Goal: Information Seeking & Learning: Learn about a topic

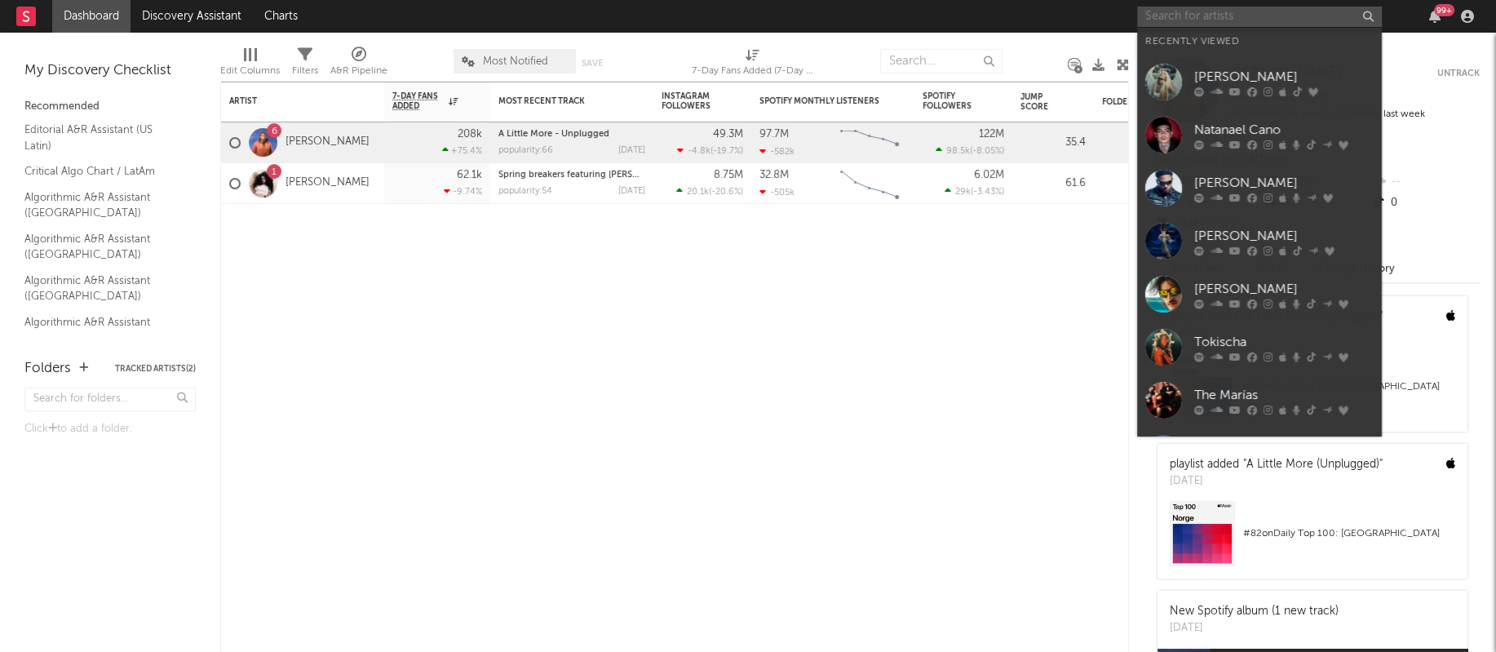
click at [1204, 23] on input "text" at bounding box center [1259, 17] width 245 height 20
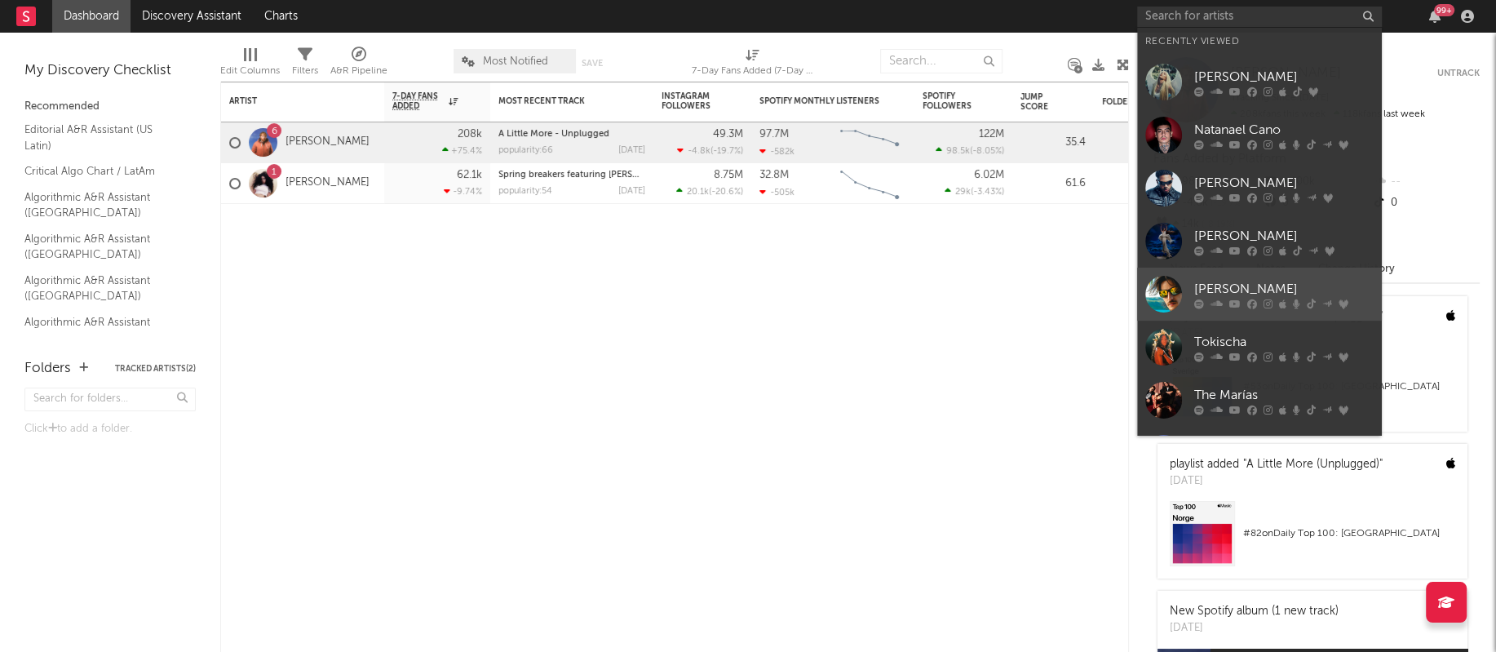
click at [1164, 285] on div at bounding box center [1164, 294] width 37 height 37
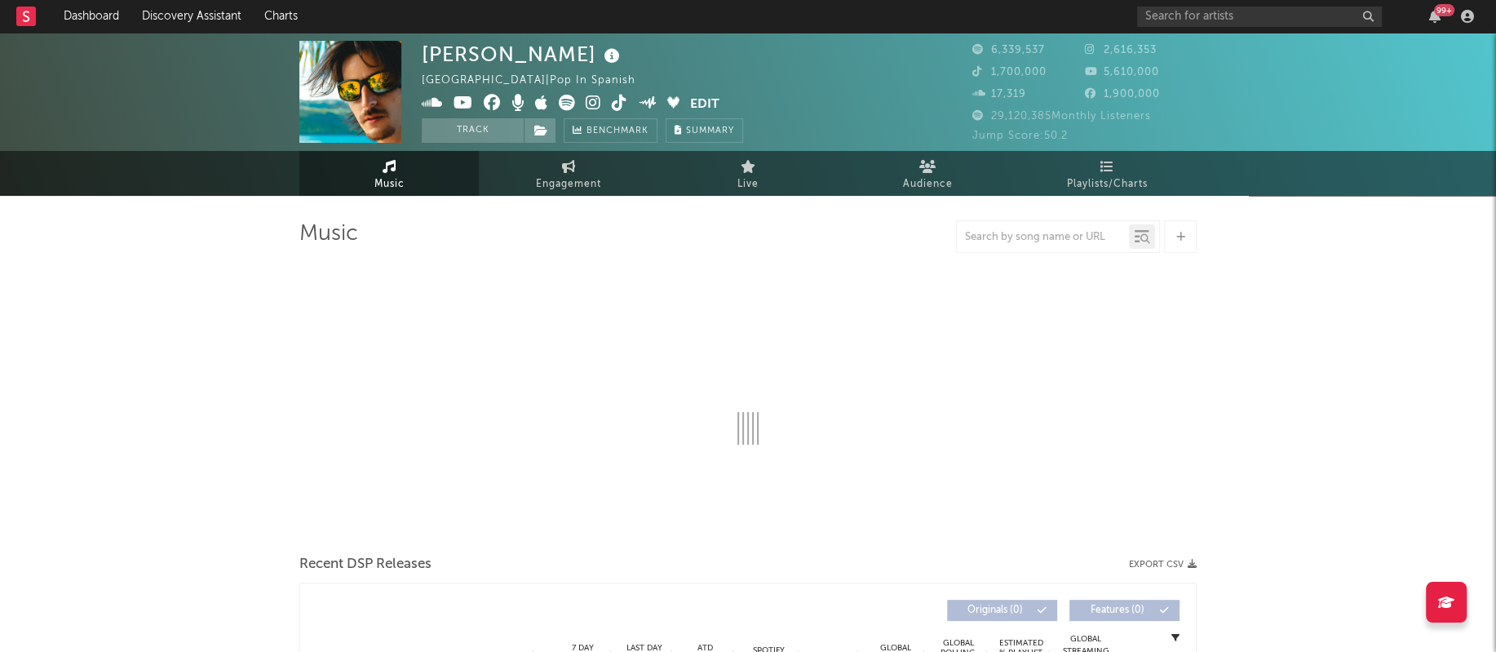
select select "6m"
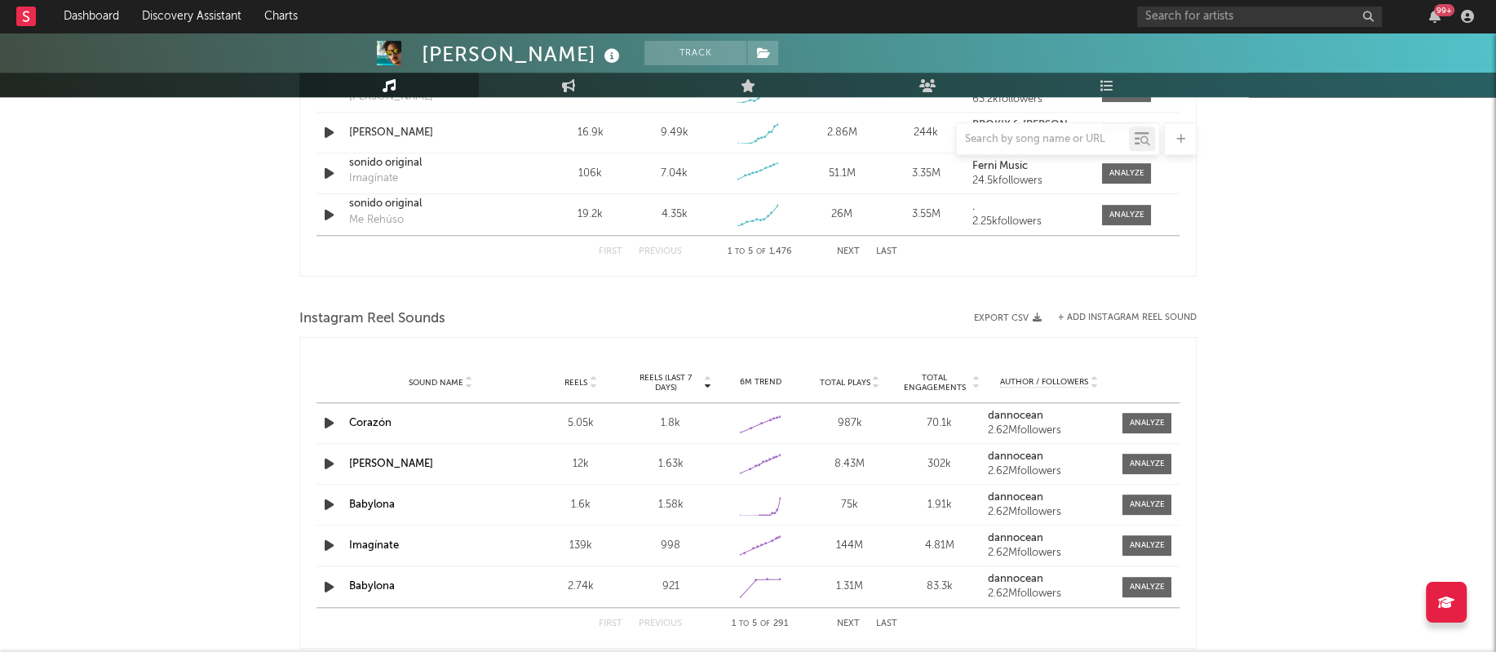
scroll to position [1308, 0]
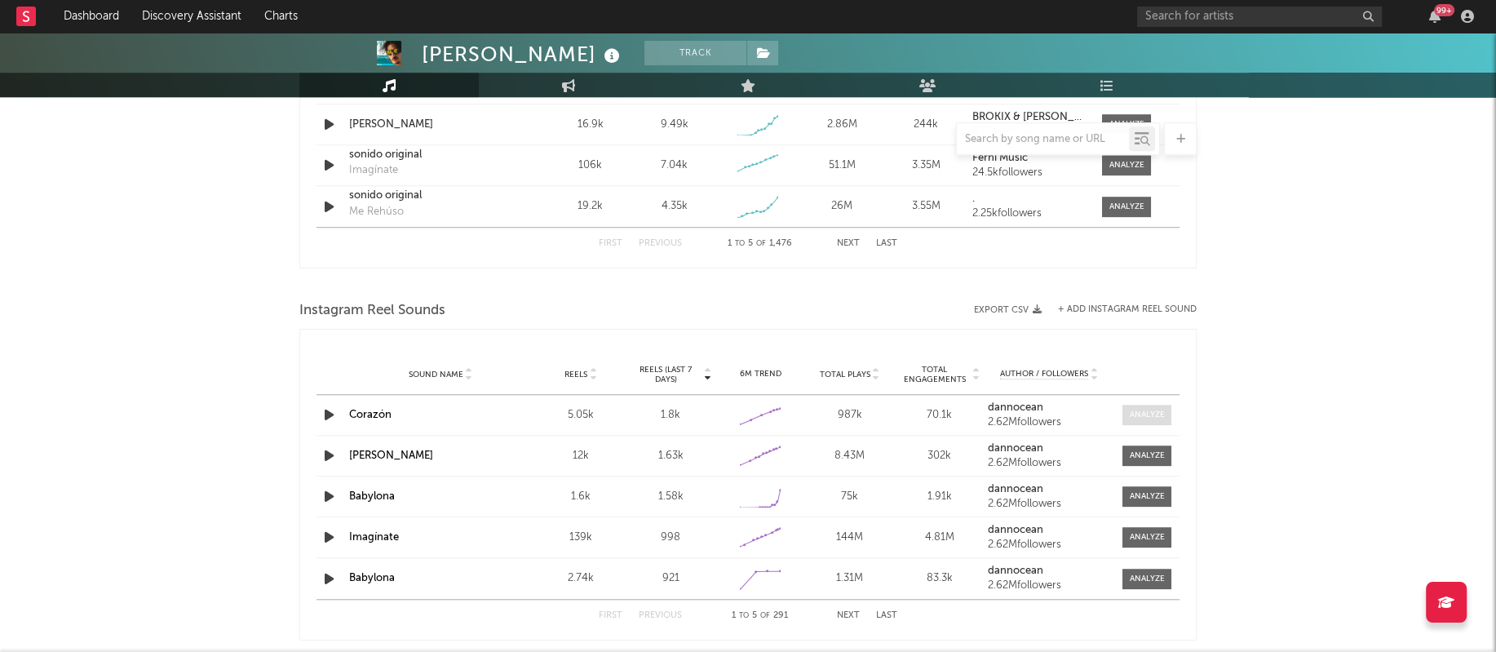
click at [1164, 412] on div at bounding box center [1146, 415] width 35 height 12
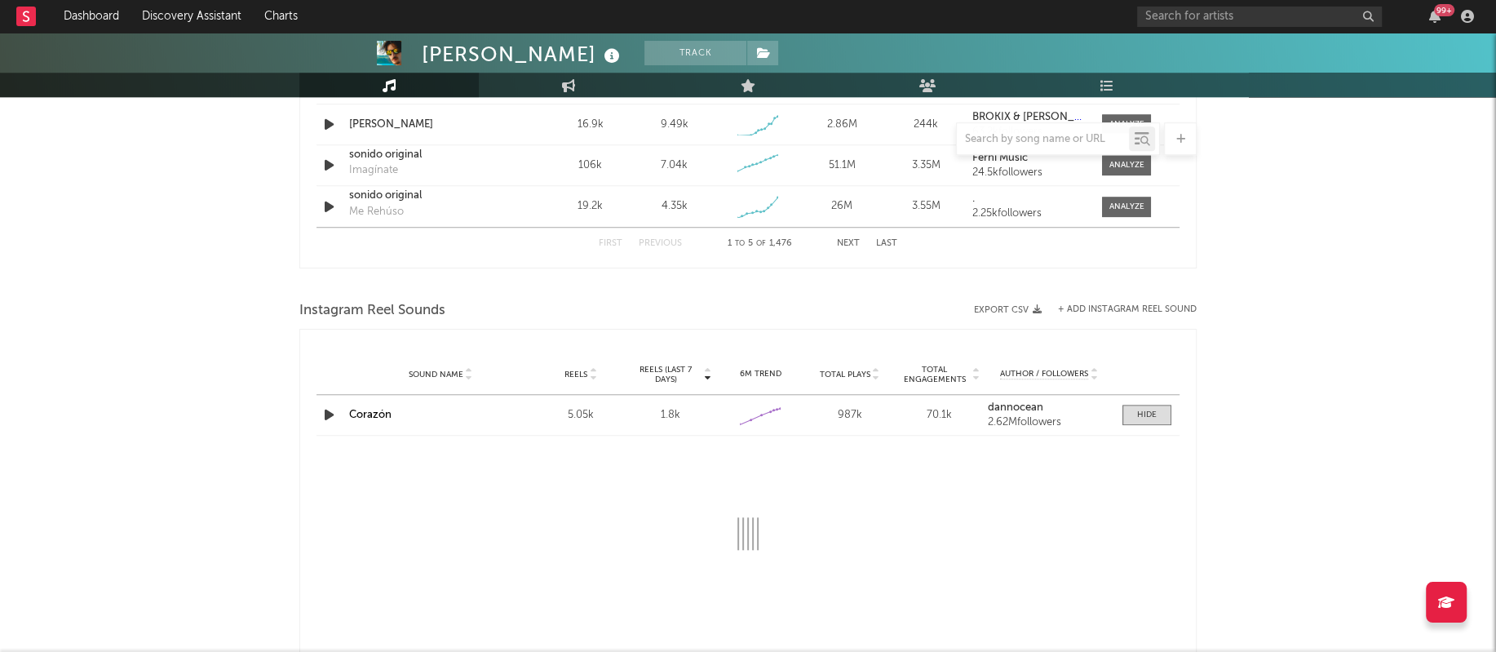
select select "1w"
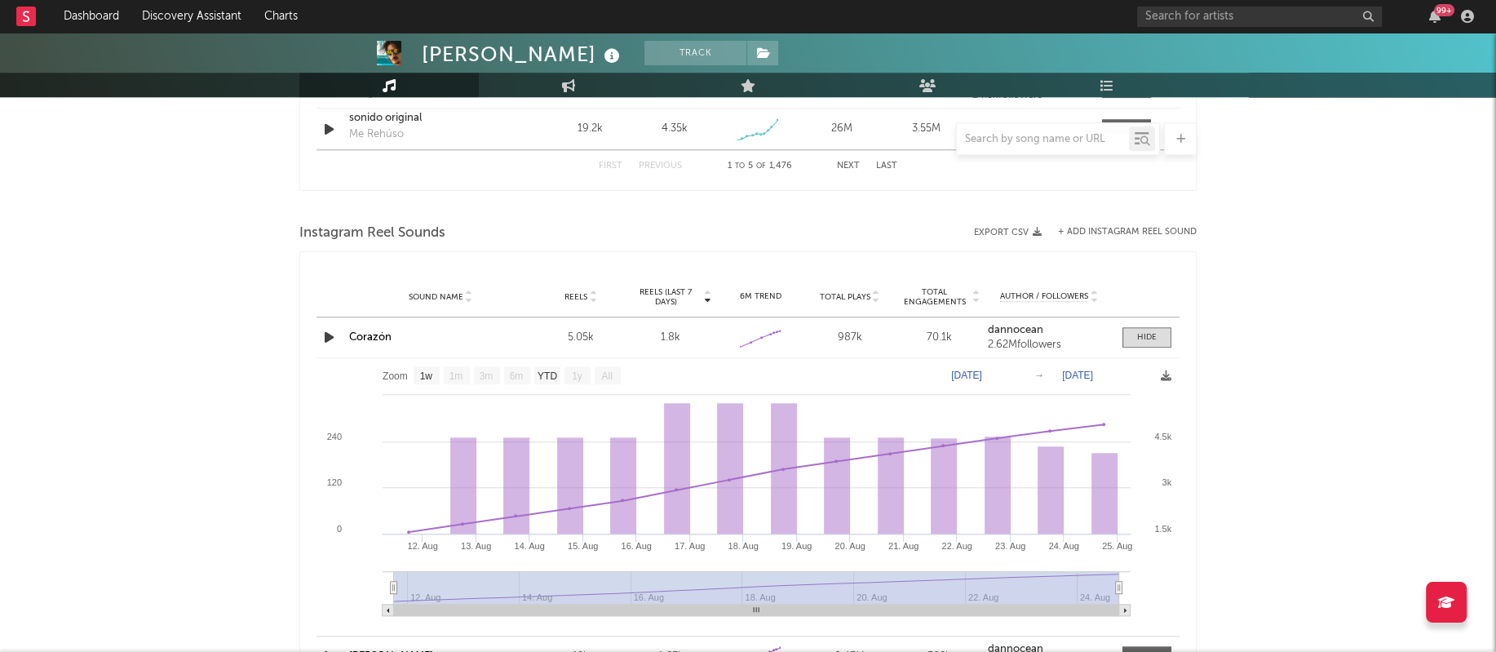
scroll to position [1389, 0]
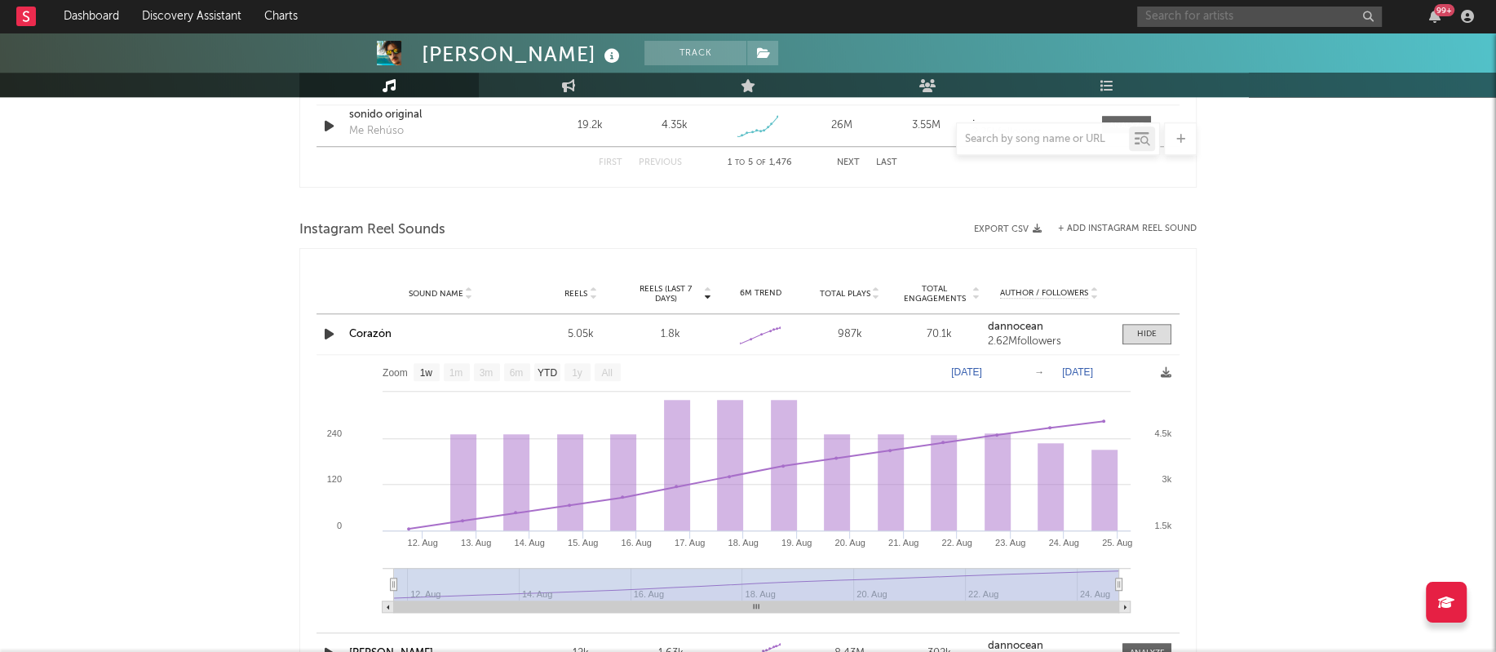
click at [1280, 20] on input "text" at bounding box center [1259, 17] width 245 height 20
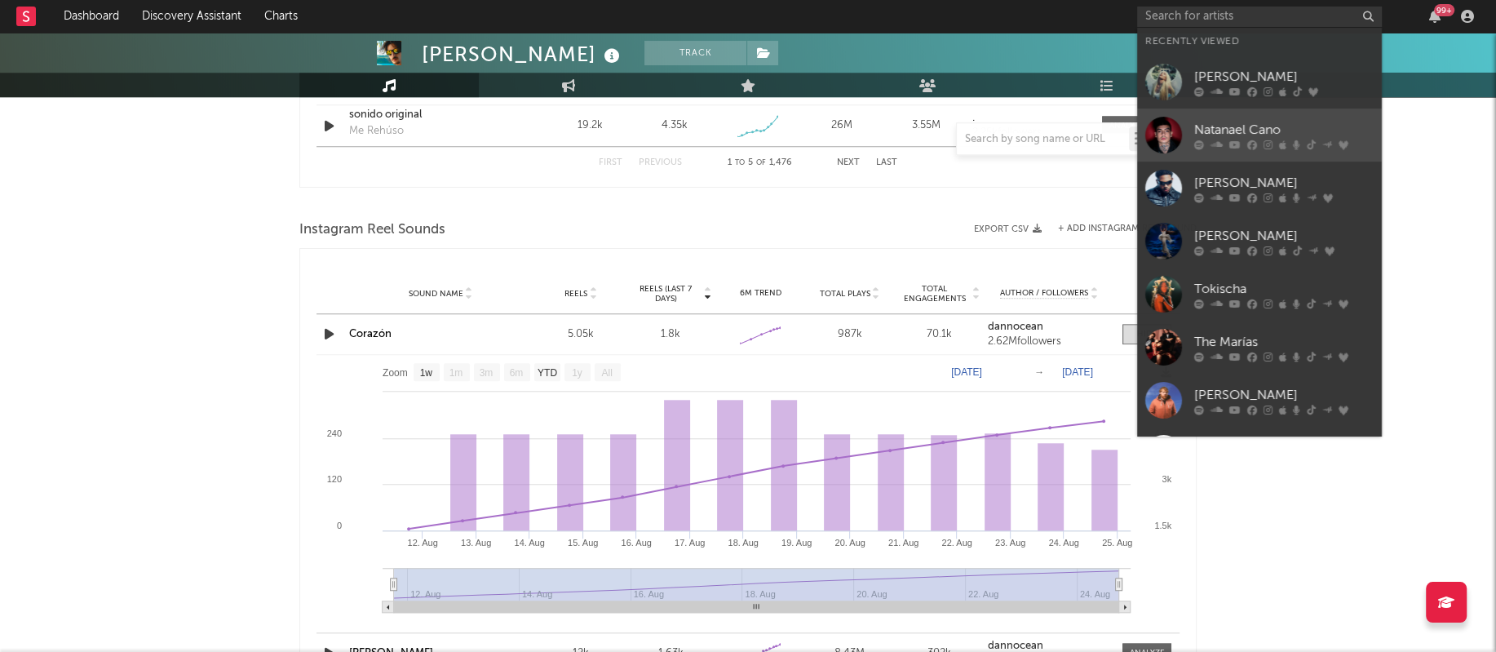
click at [1167, 137] on div at bounding box center [1164, 135] width 37 height 37
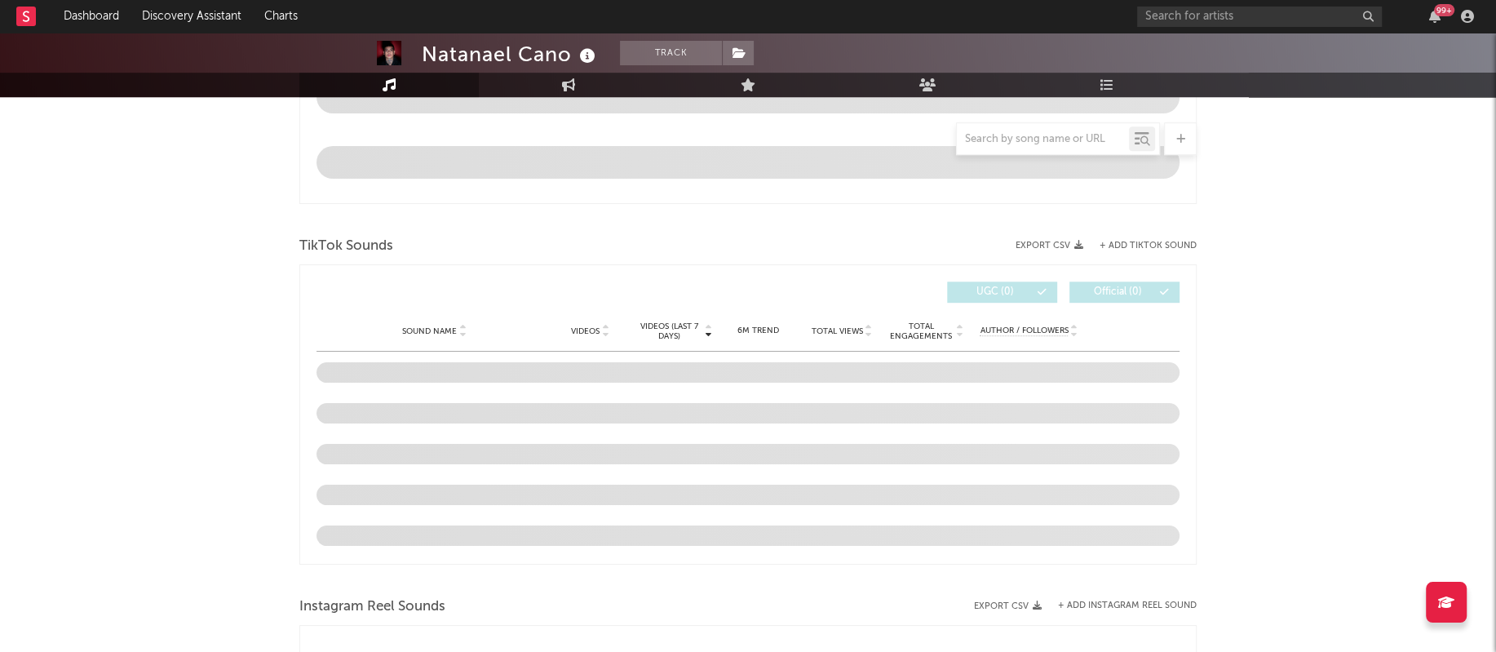
scroll to position [946, 0]
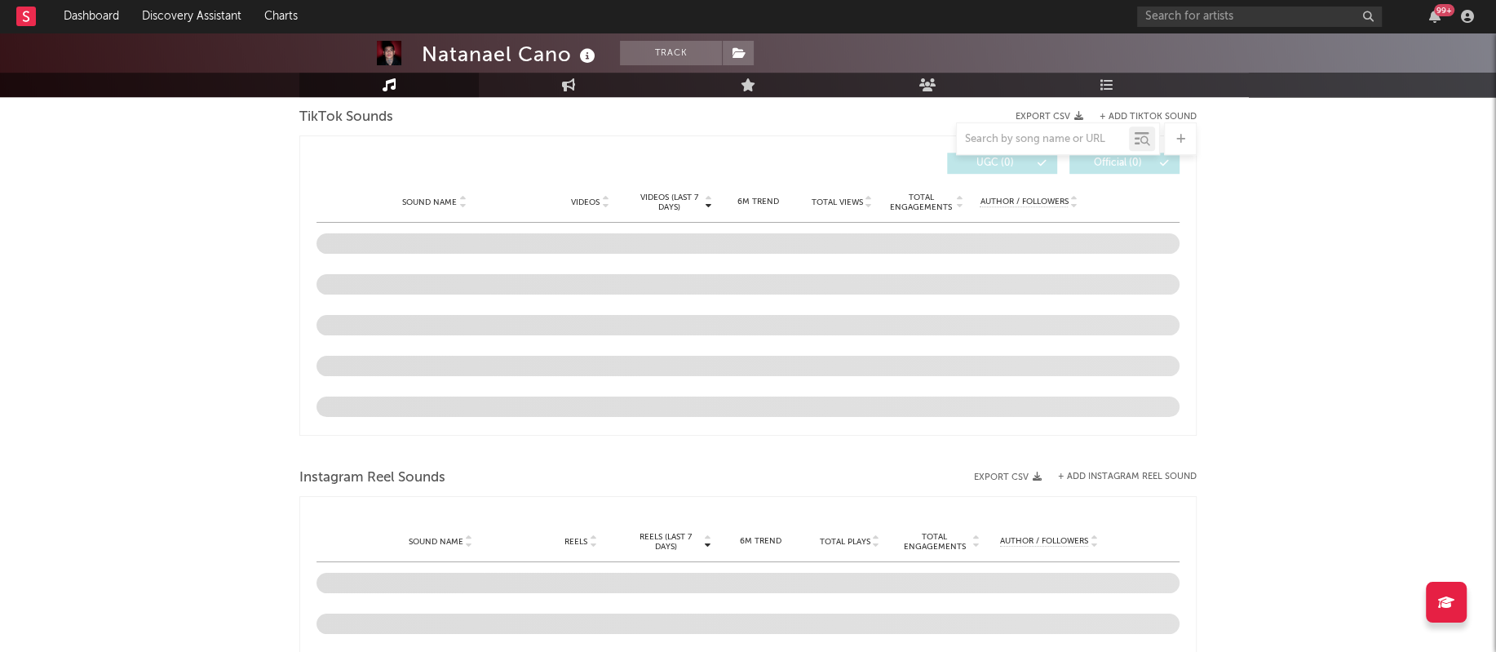
select select "6m"
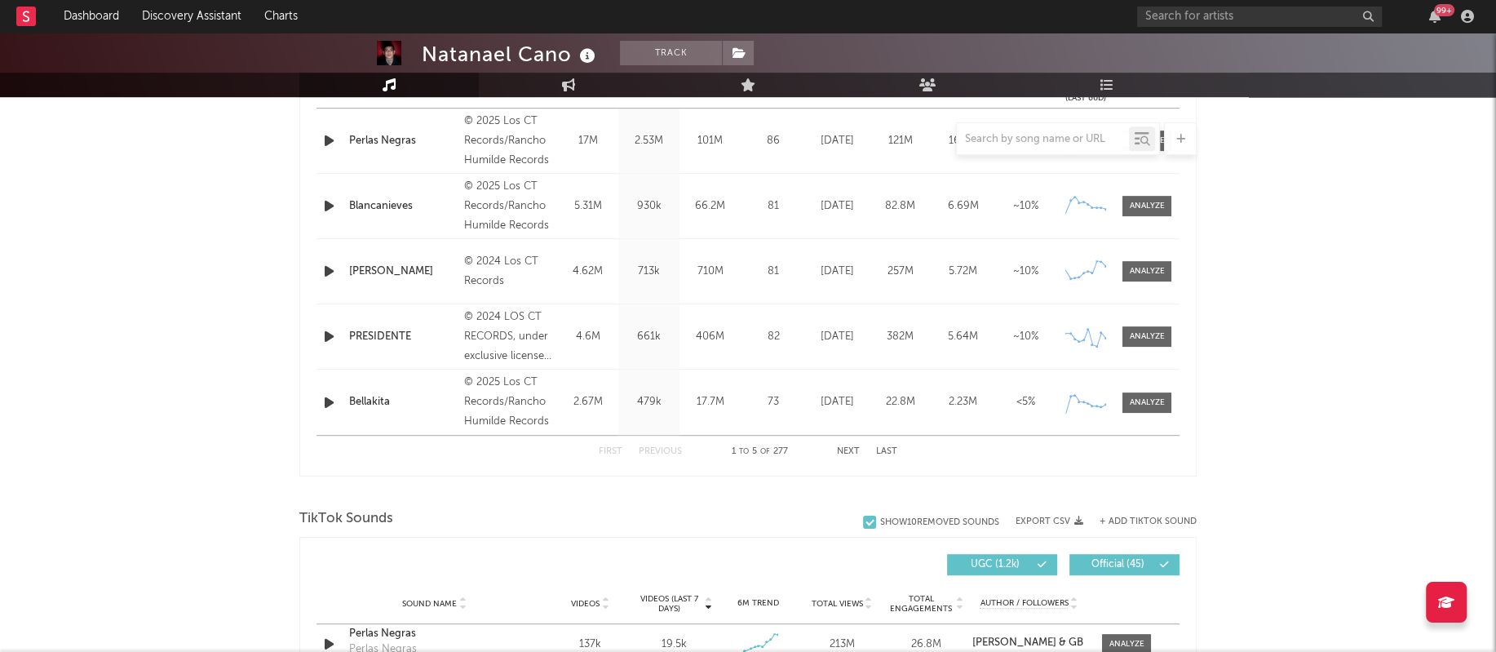
scroll to position [521, 0]
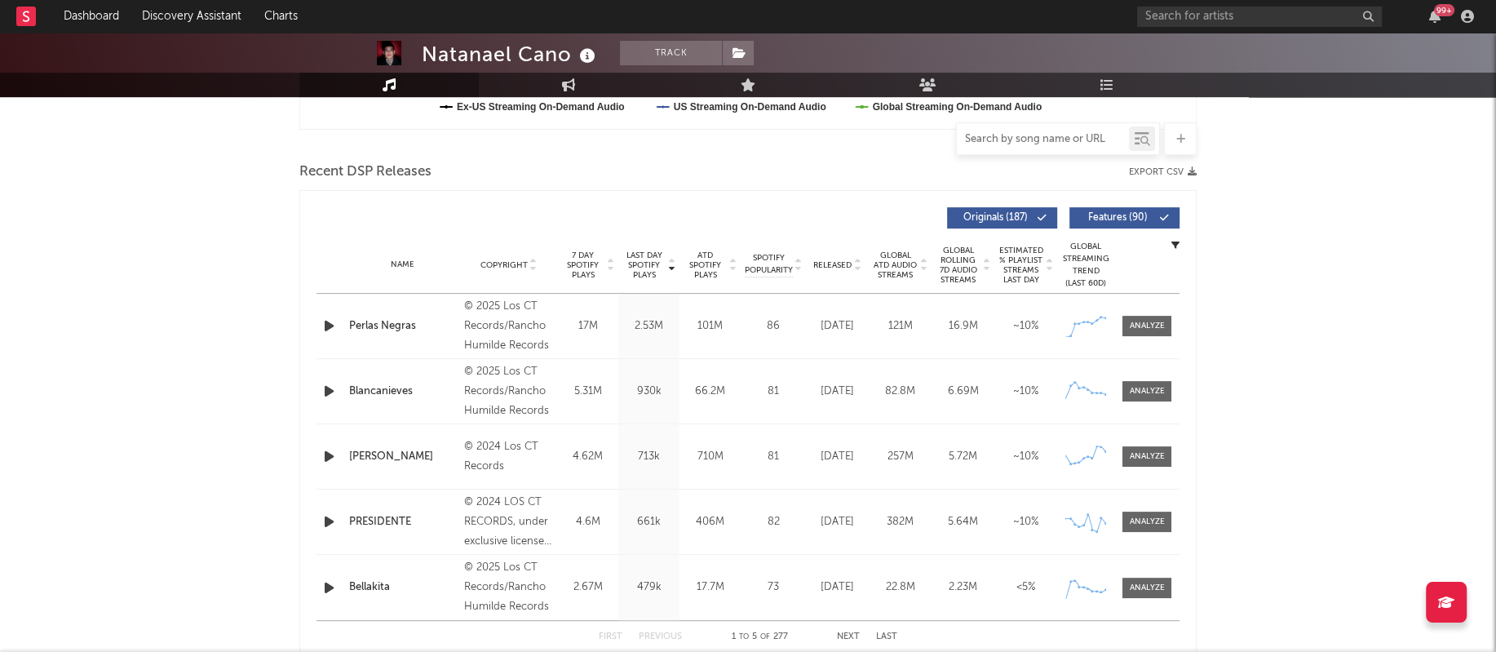
click at [1040, 141] on input "text" at bounding box center [1043, 139] width 172 height 13
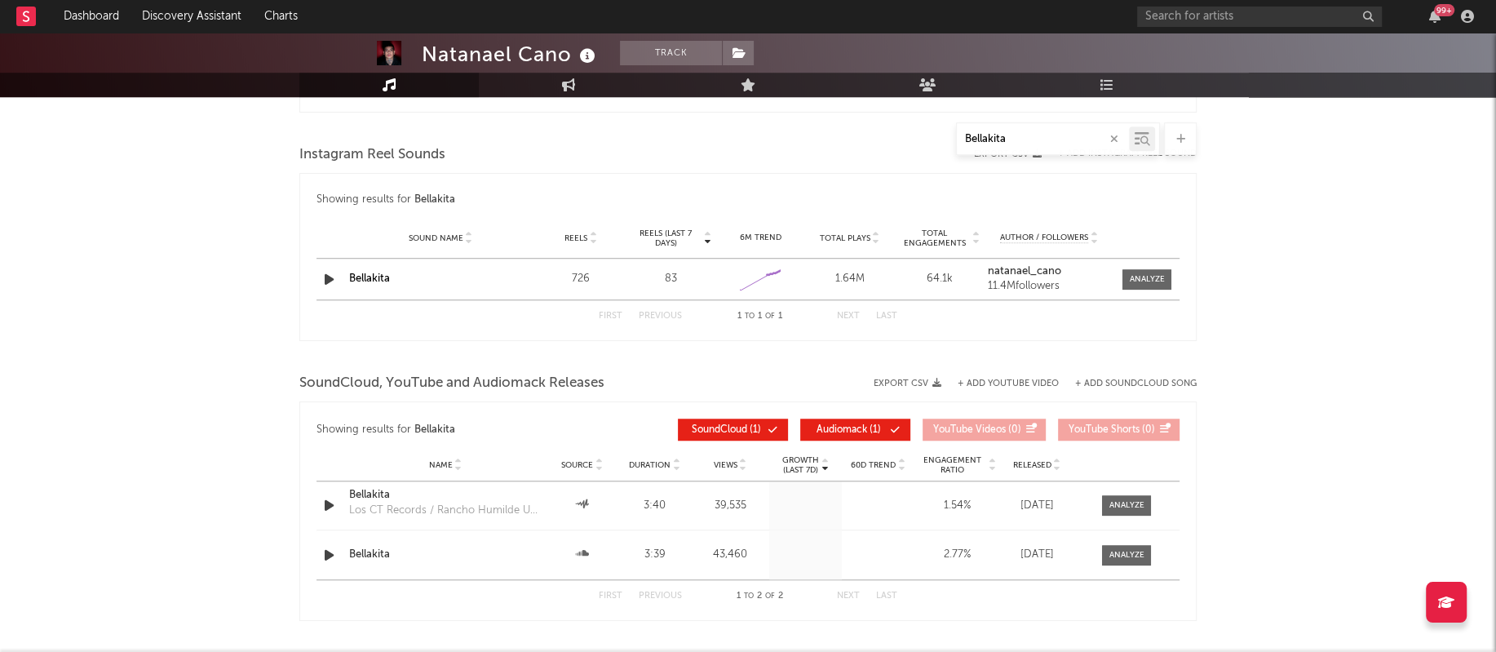
scroll to position [1146, 0]
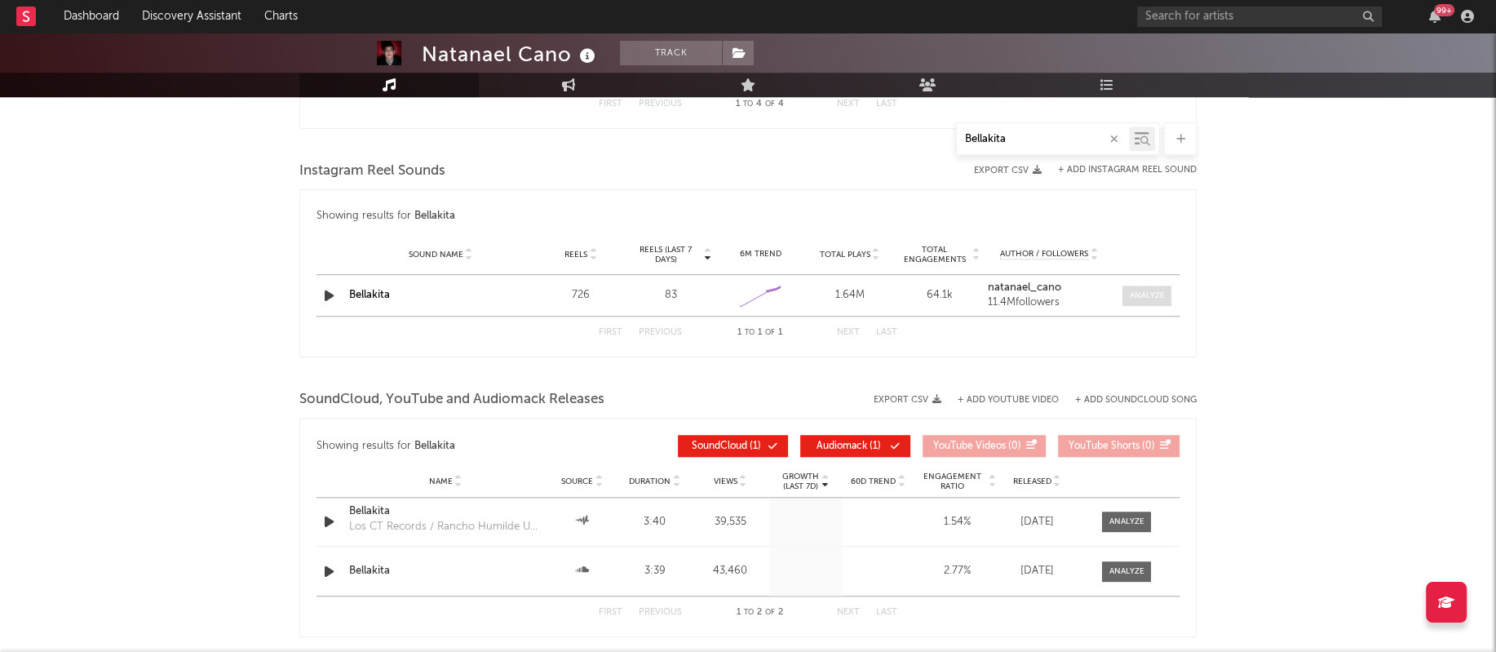
type input "Bellakita"
click at [1146, 295] on div at bounding box center [1146, 296] width 35 height 12
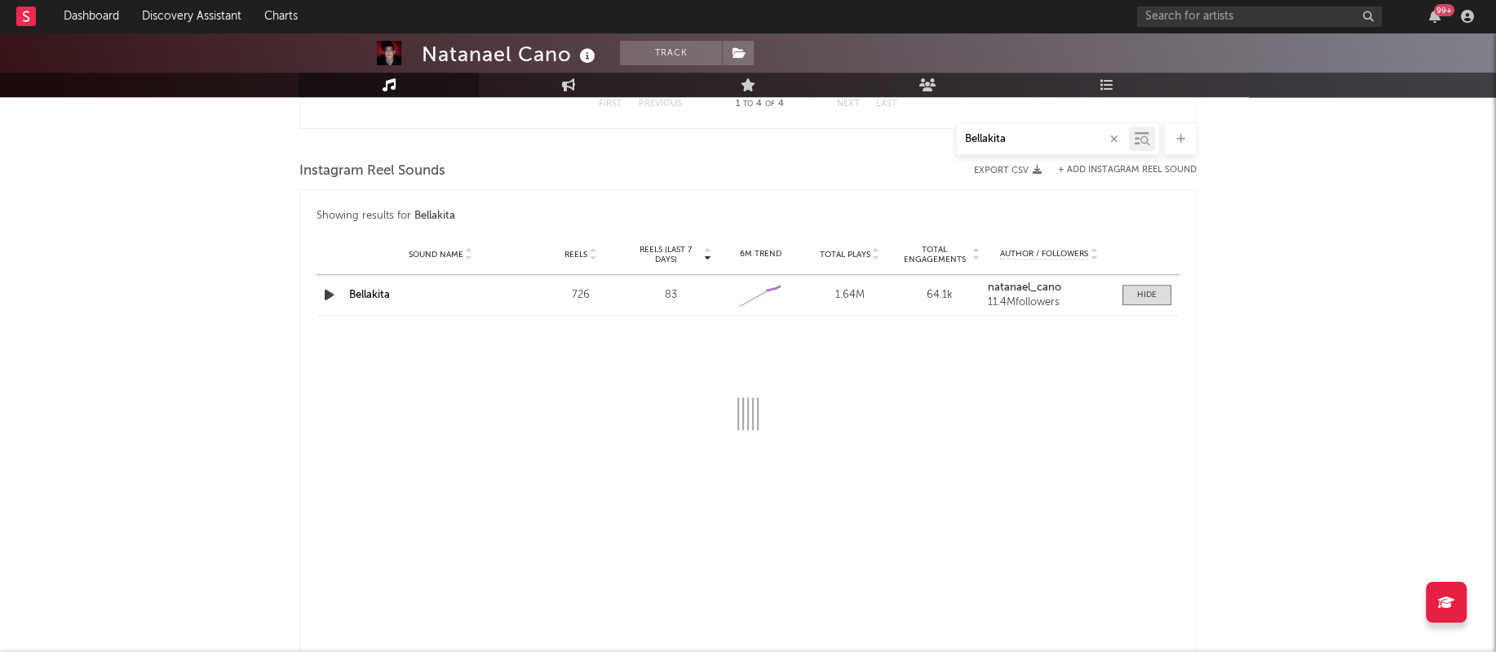
select select "1w"
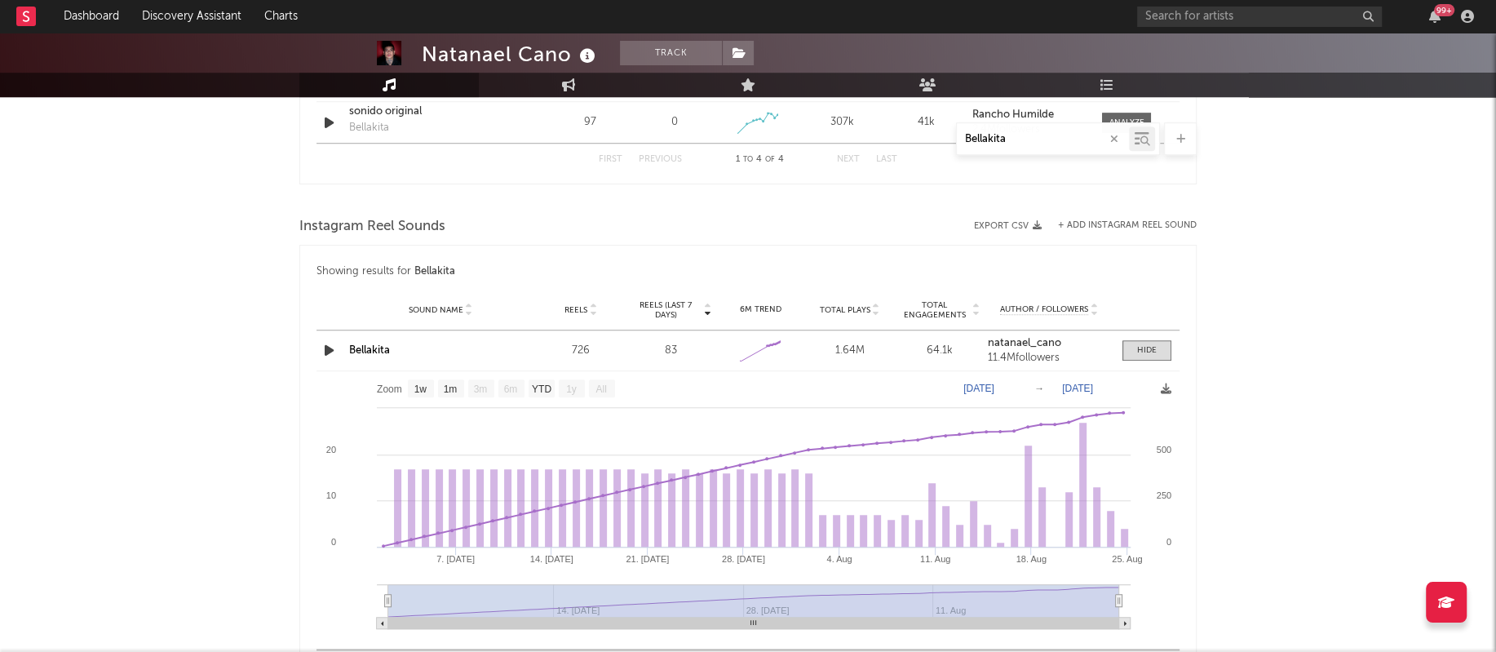
scroll to position [1084, 0]
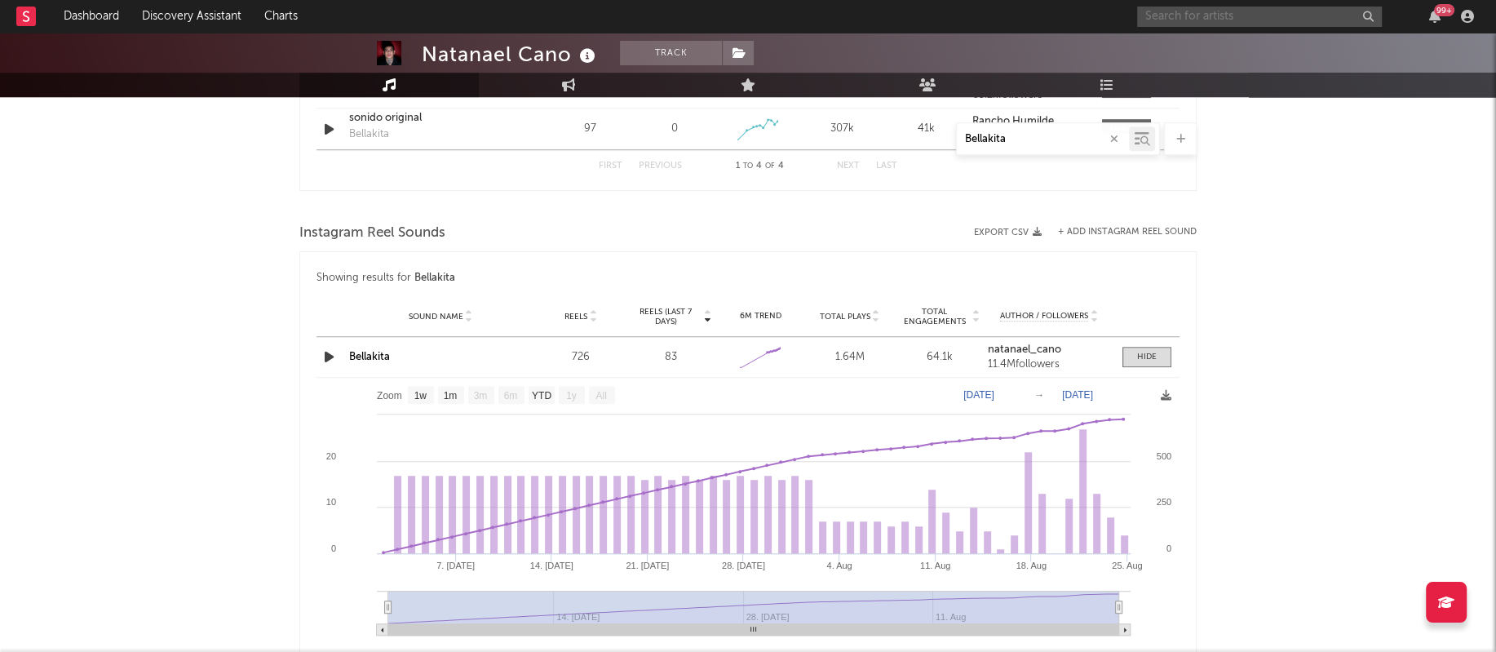
click at [1186, 15] on input "text" at bounding box center [1259, 17] width 245 height 20
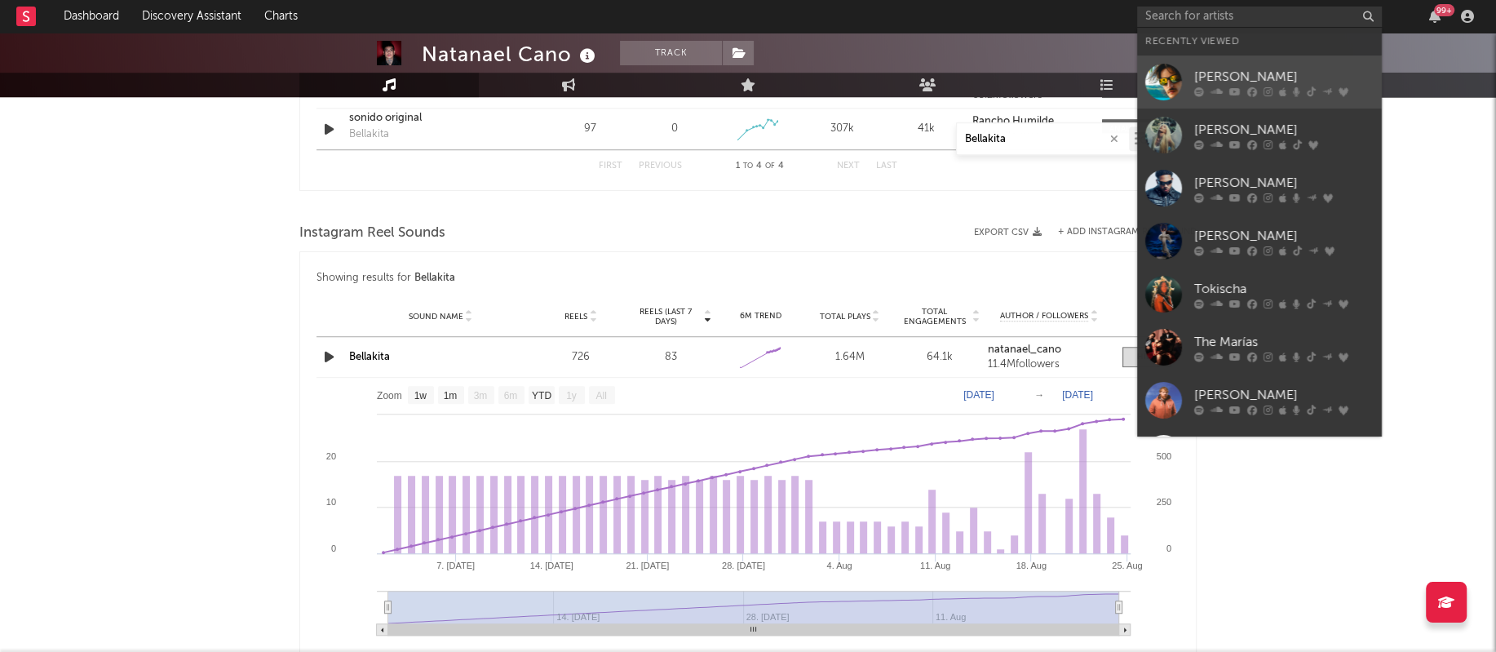
click at [1172, 89] on div at bounding box center [1164, 82] width 37 height 37
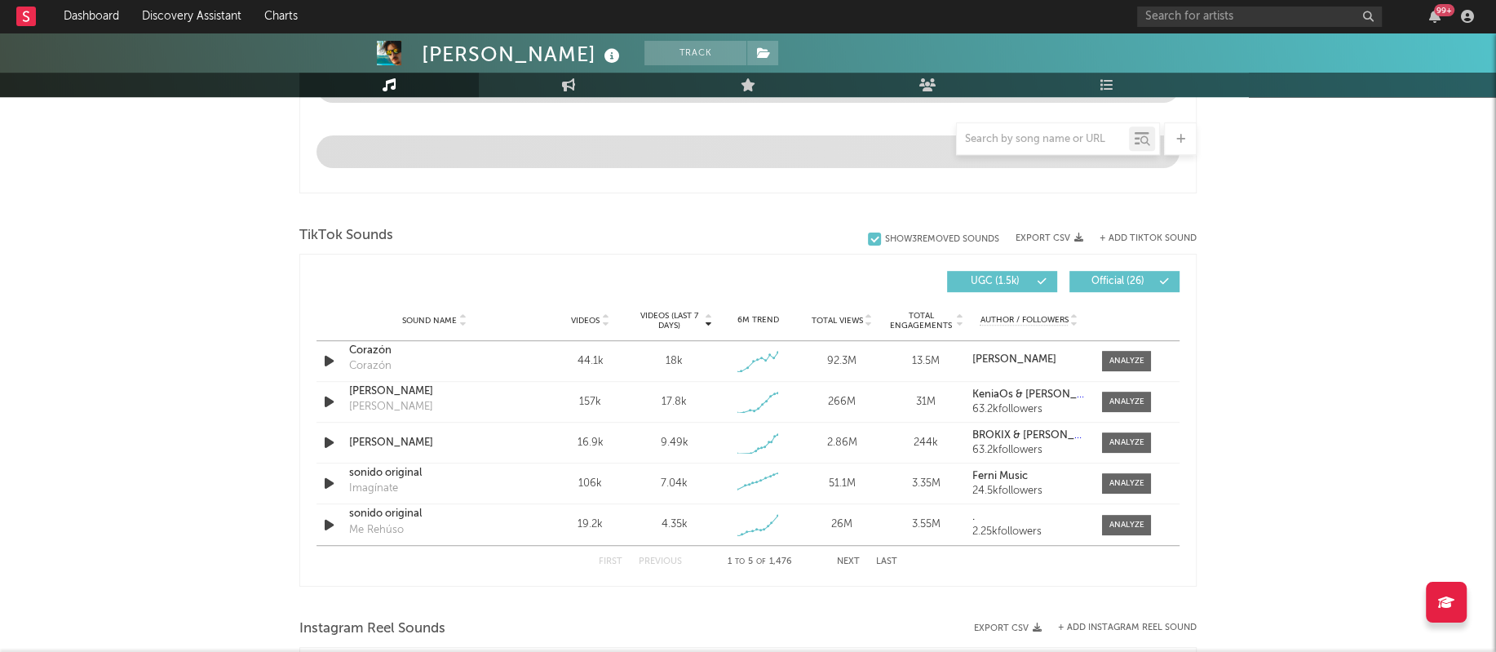
select select "6m"
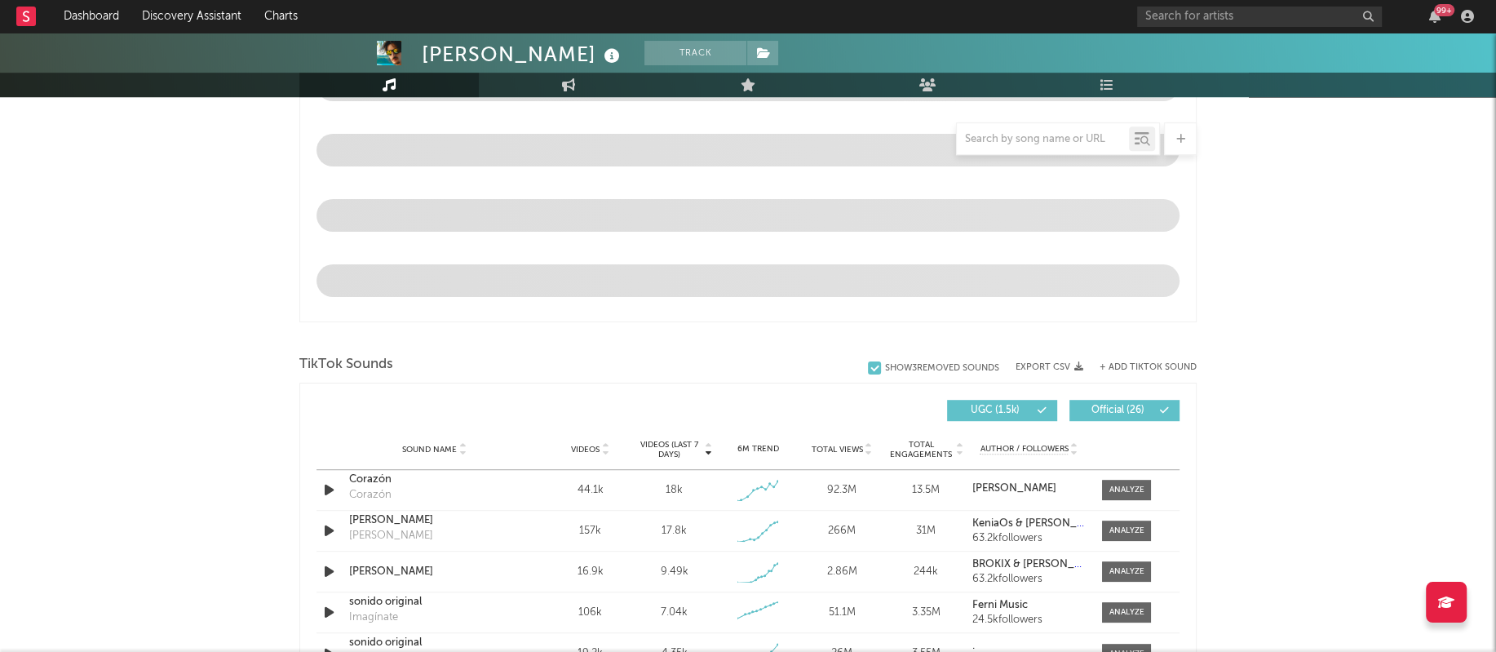
scroll to position [956, 0]
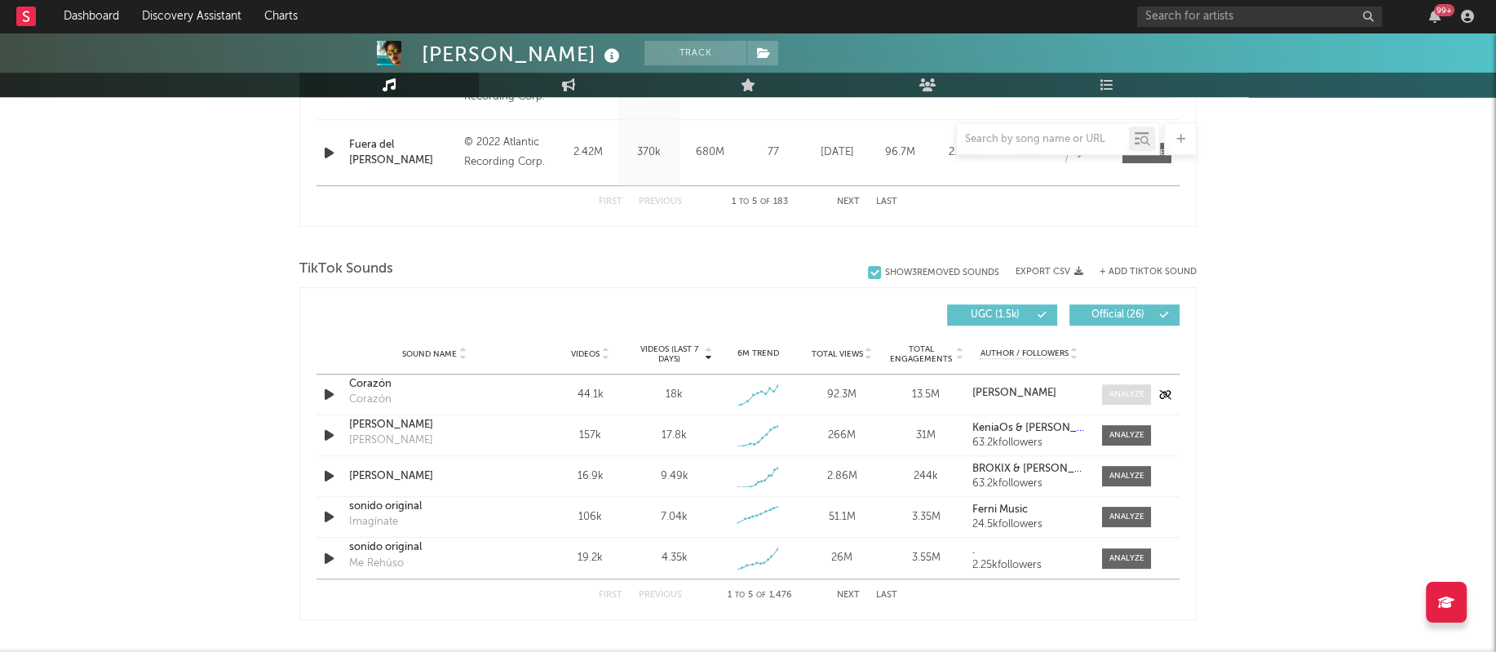
click at [1114, 394] on div at bounding box center [1127, 394] width 35 height 12
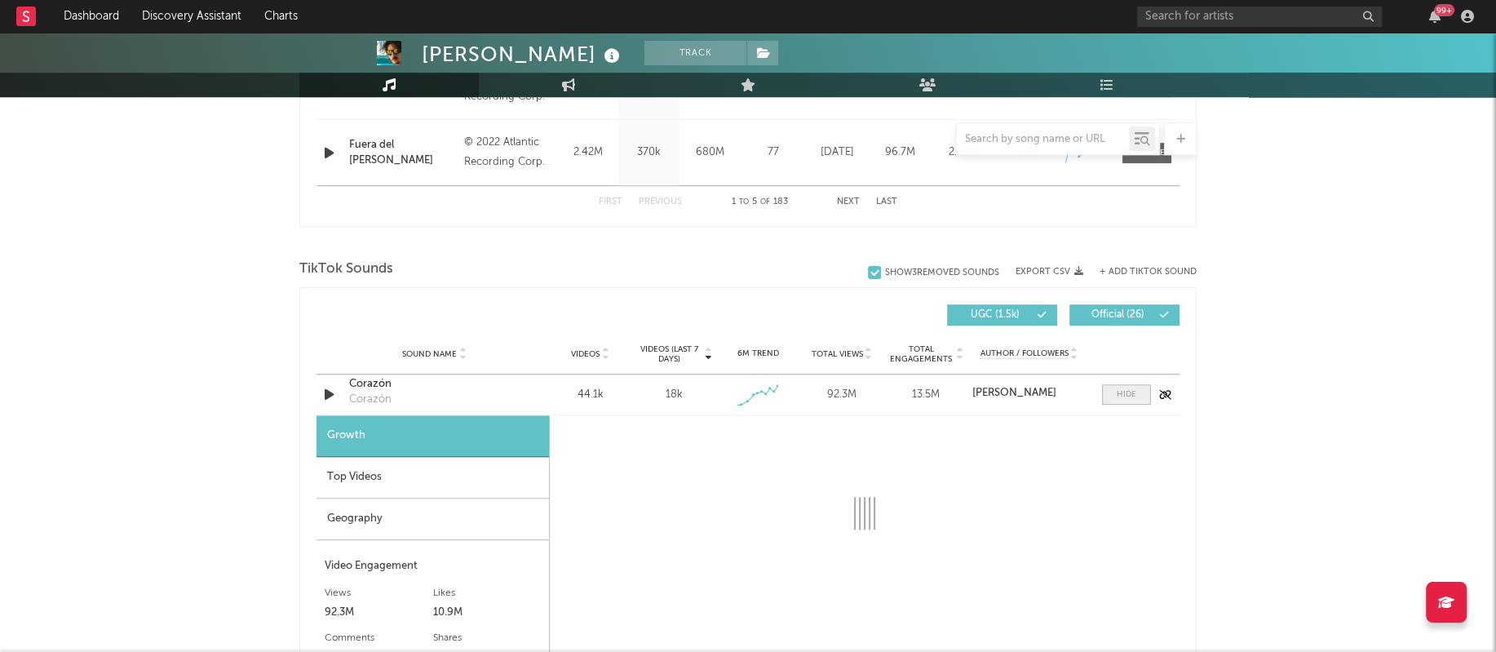
select select "1w"
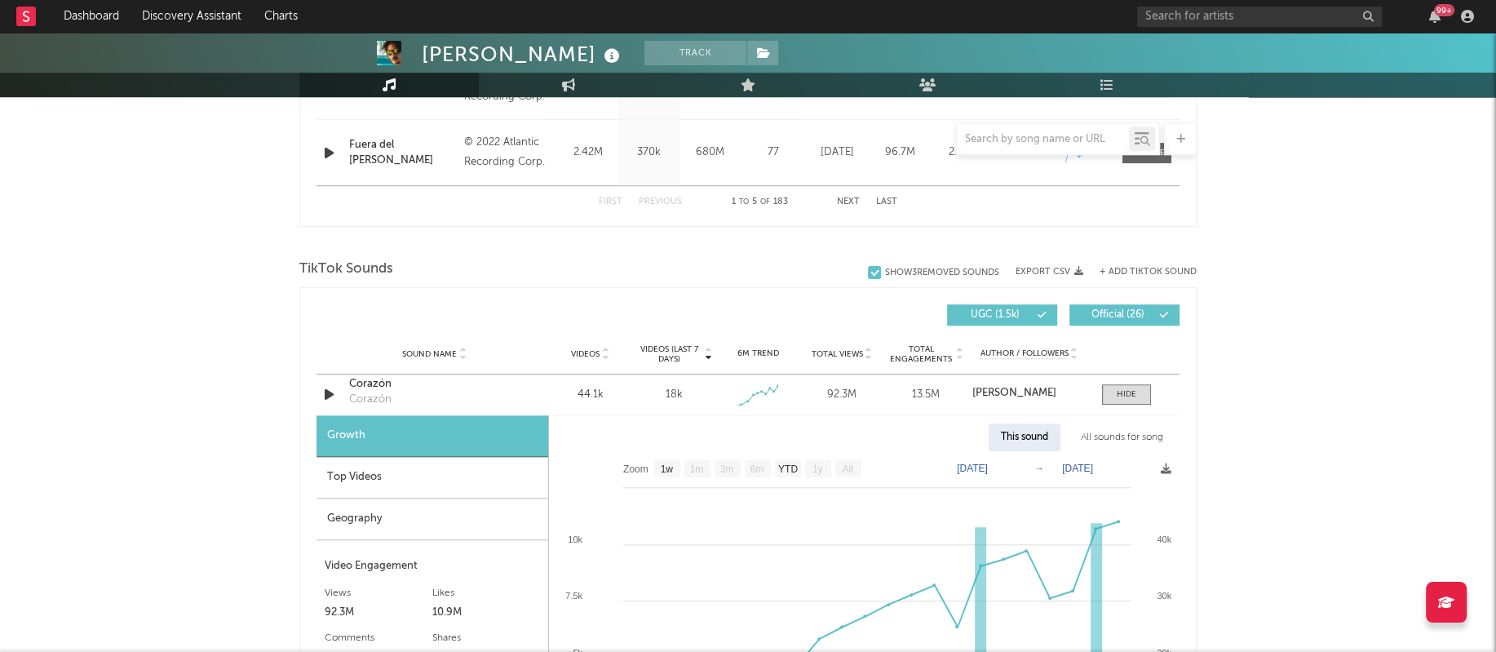
click at [1122, 428] on div "All sounds for song" at bounding box center [1122, 437] width 107 height 28
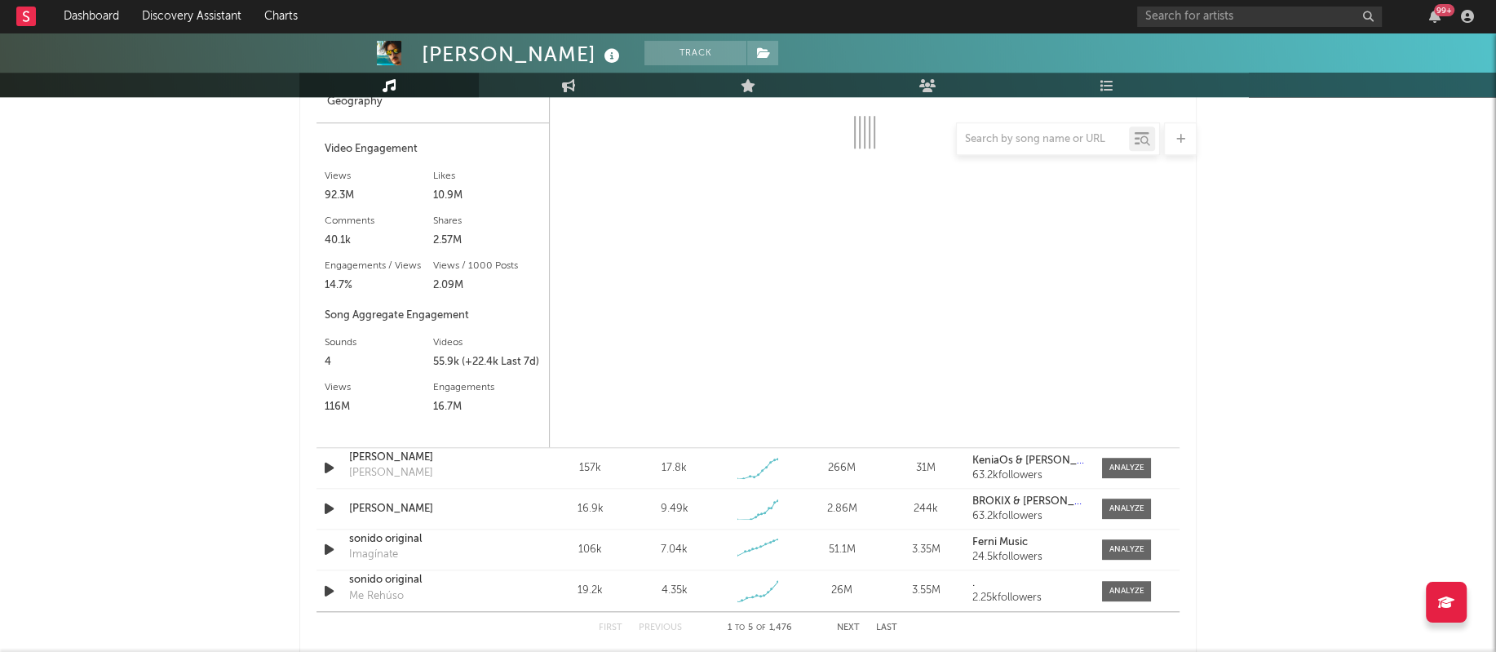
select select "1w"
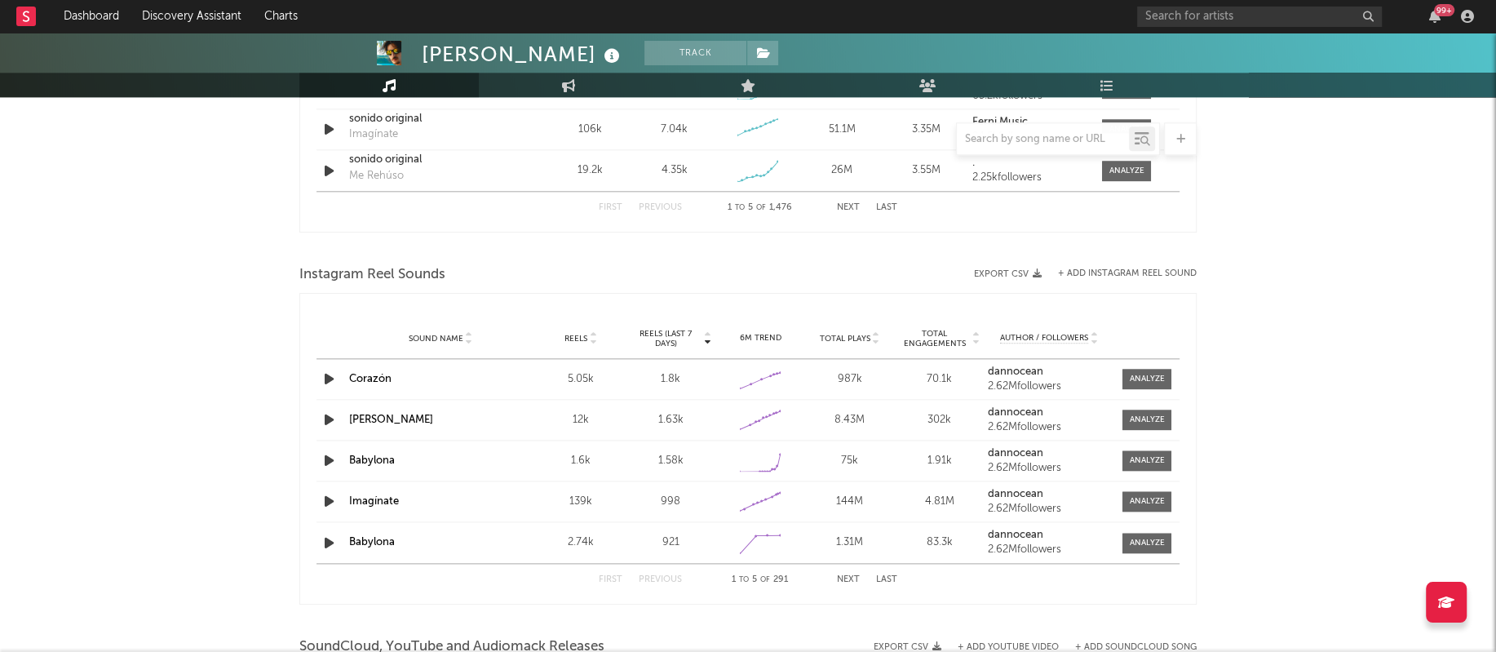
scroll to position [1707, 0]
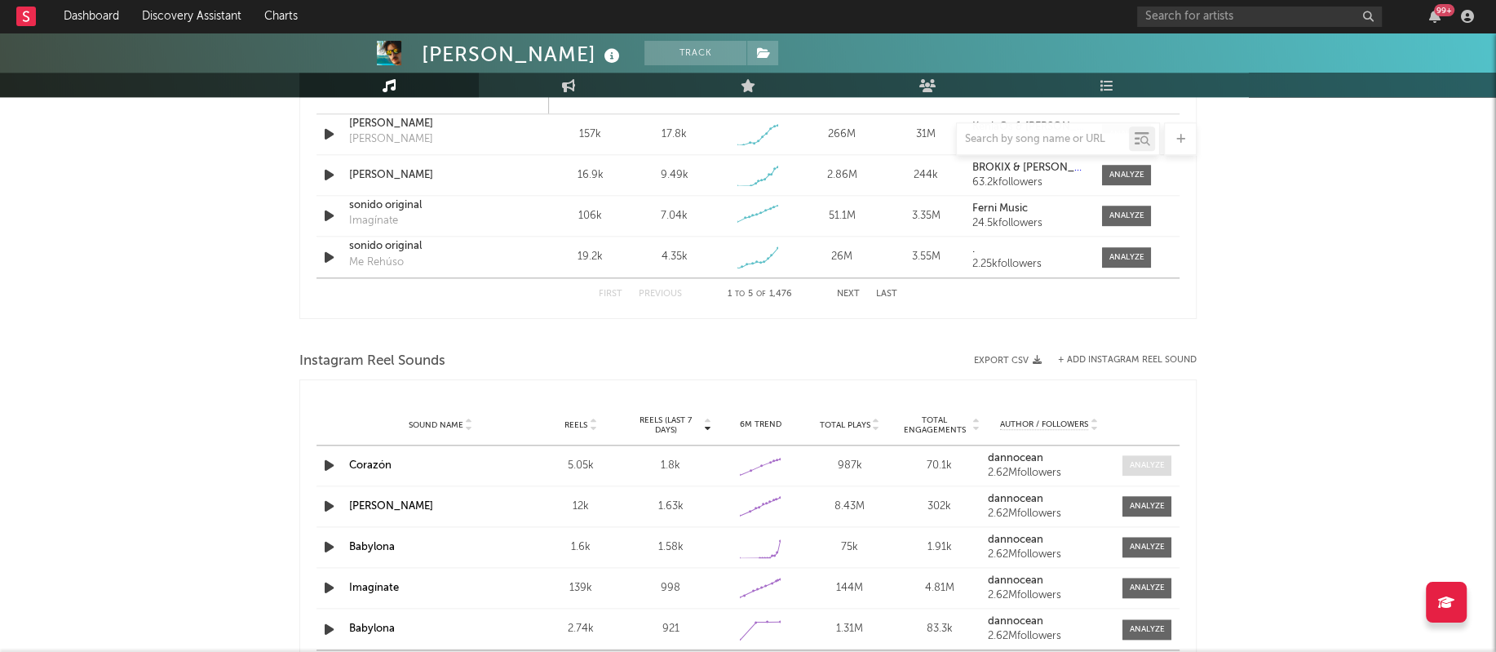
click at [1141, 472] on span at bounding box center [1147, 465] width 49 height 20
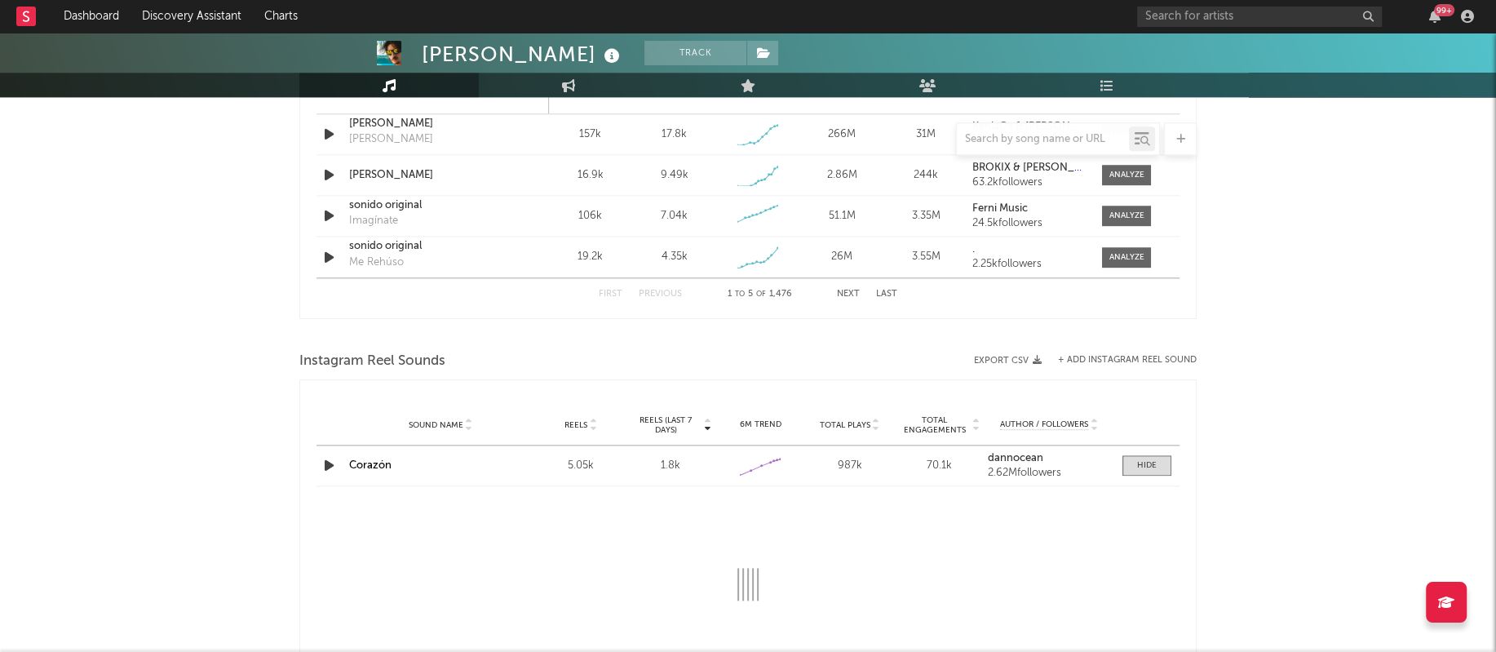
select select "1w"
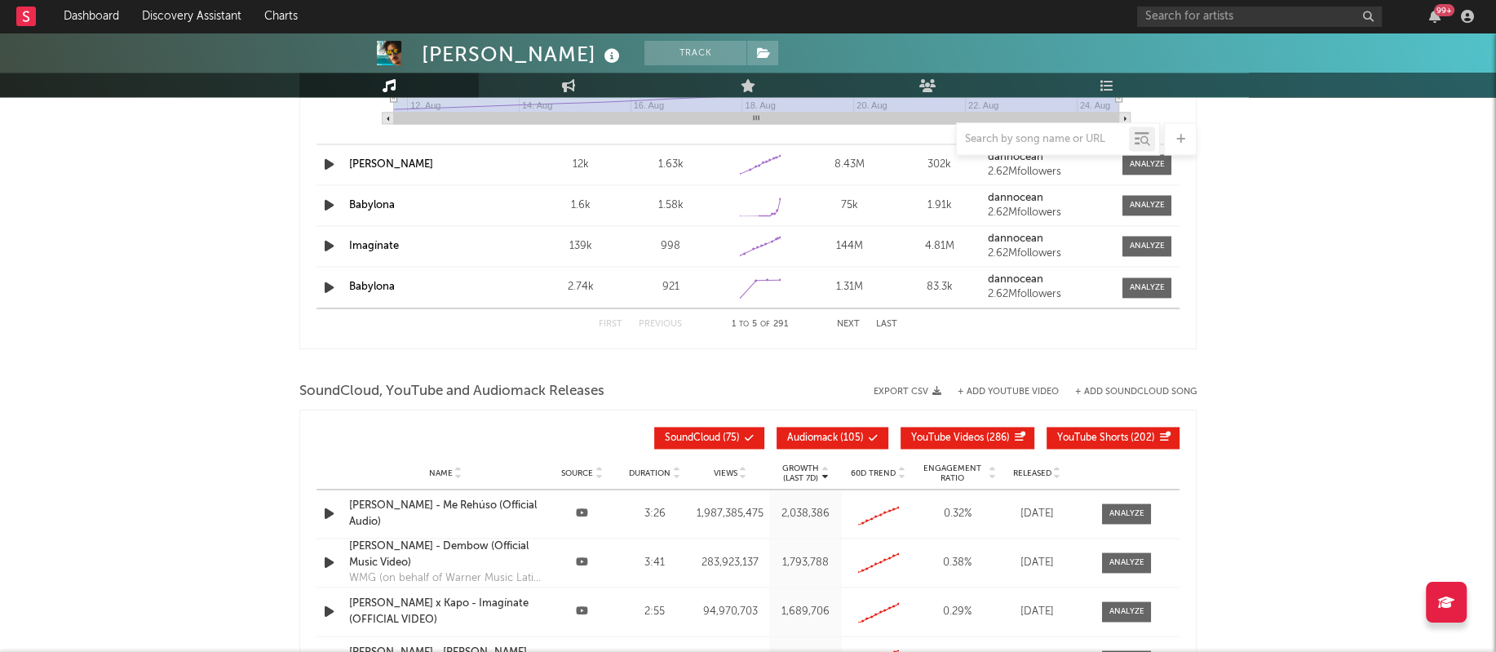
scroll to position [2569, 0]
